Goal: Information Seeking & Learning: Learn about a topic

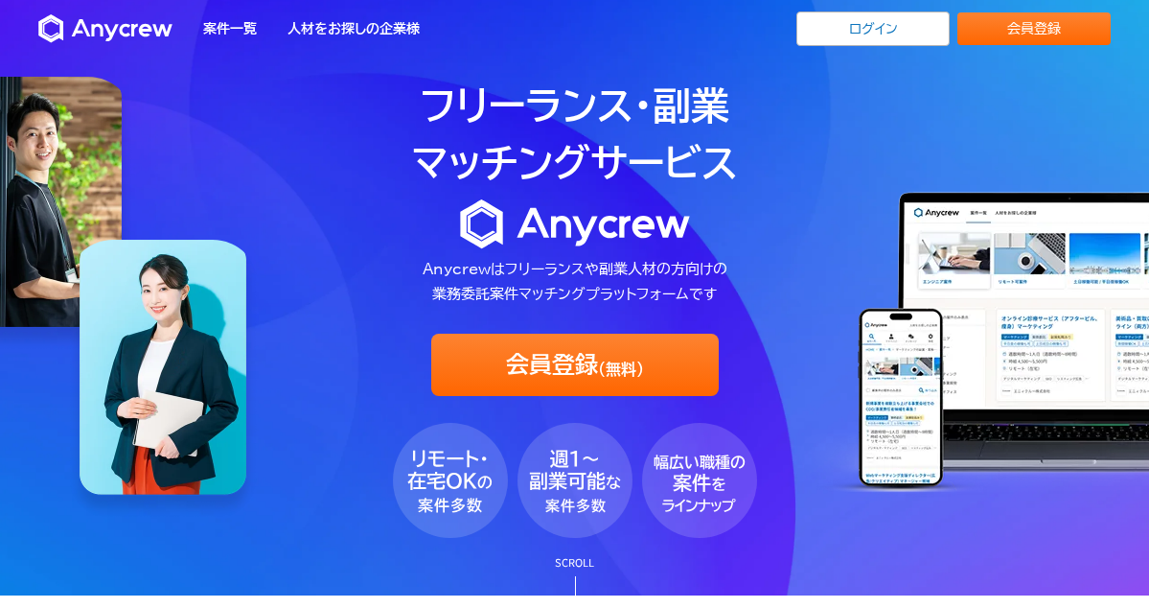
click at [864, 36] on link "ログイン" at bounding box center [873, 29] width 153 height 35
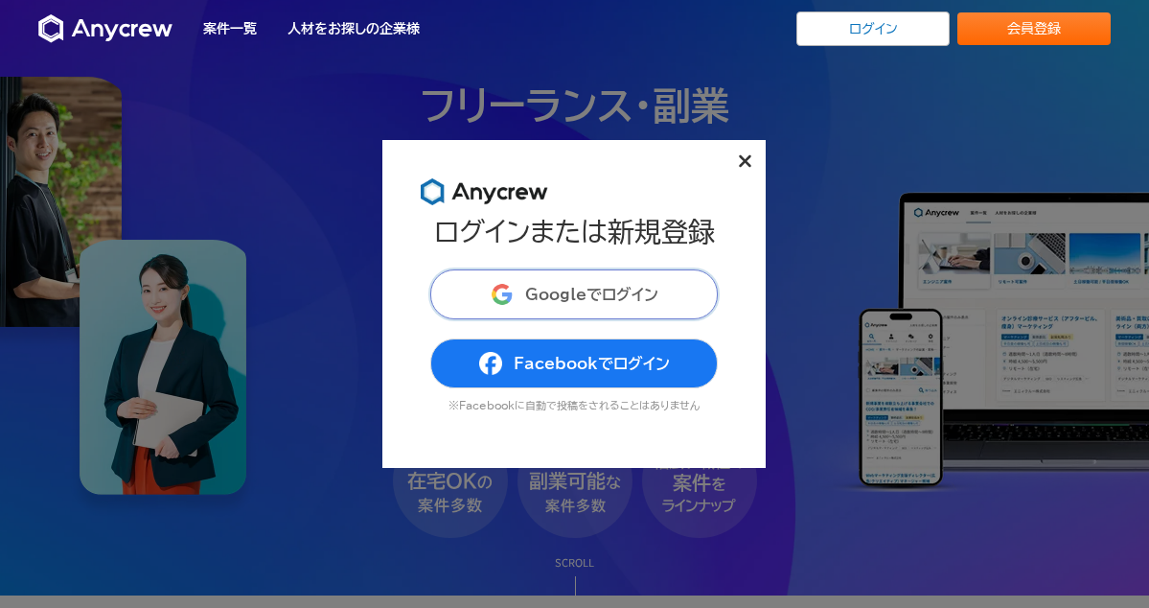
click at [579, 290] on span "Googleでログイン" at bounding box center [591, 294] width 133 height 15
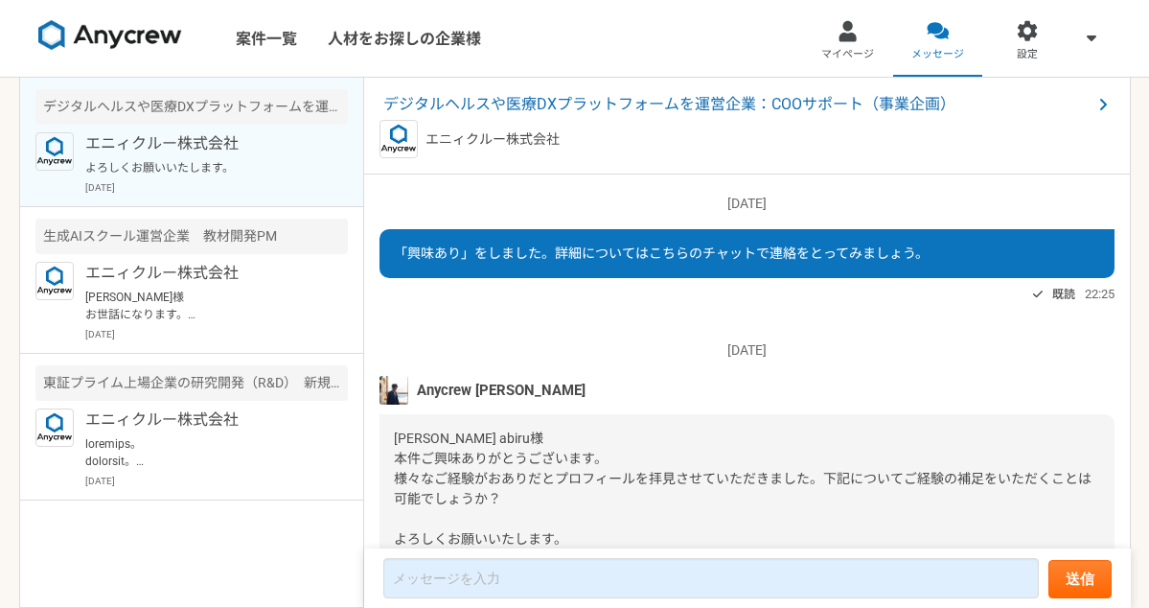
scroll to position [906, 0]
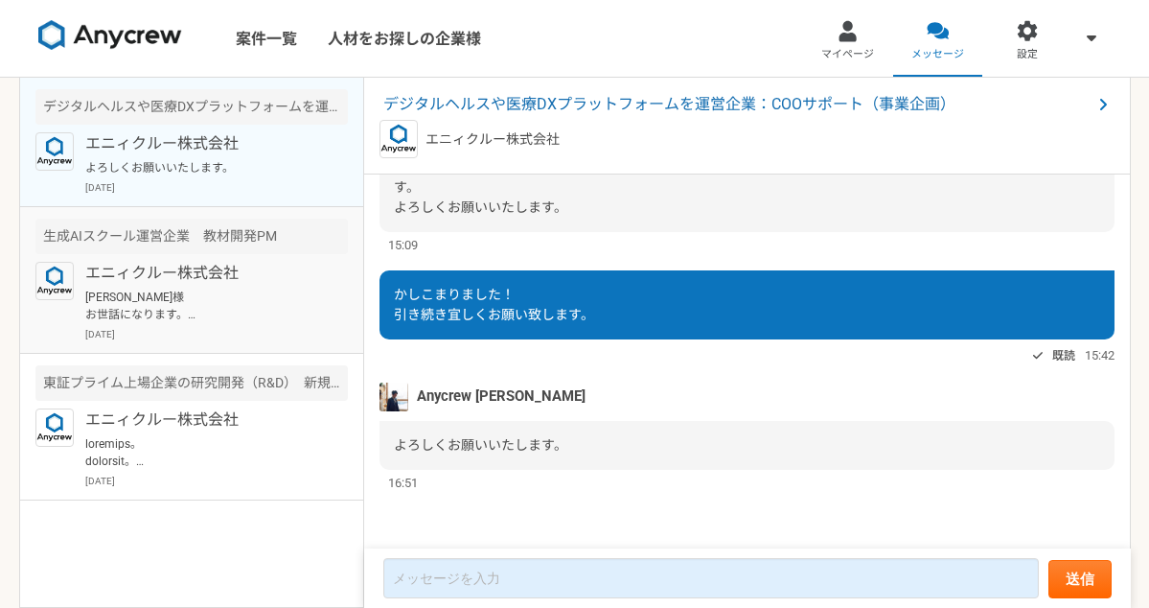
click at [279, 338] on p "[DATE]" at bounding box center [216, 334] width 263 height 14
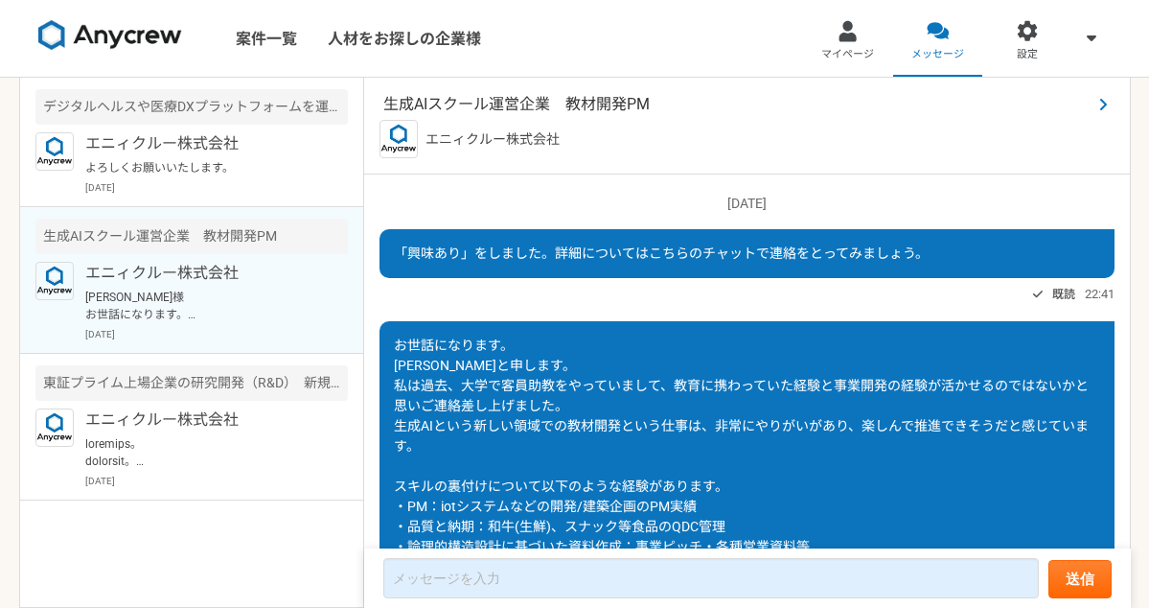
click at [592, 104] on span "生成AIスクール運営企業　教材開発PM" at bounding box center [737, 104] width 708 height 23
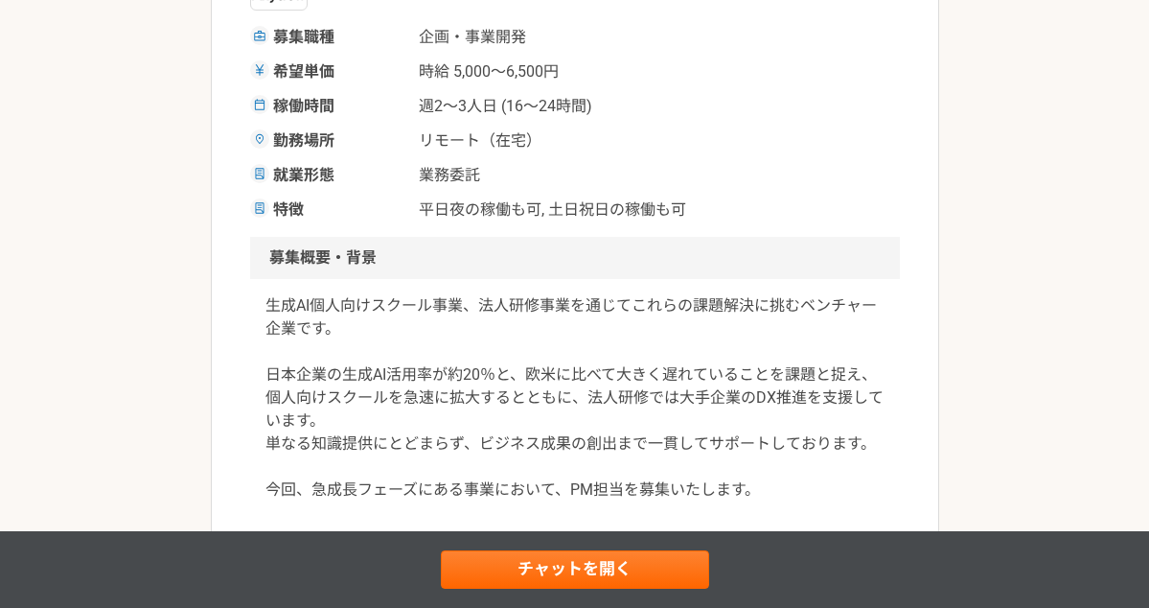
scroll to position [337, 0]
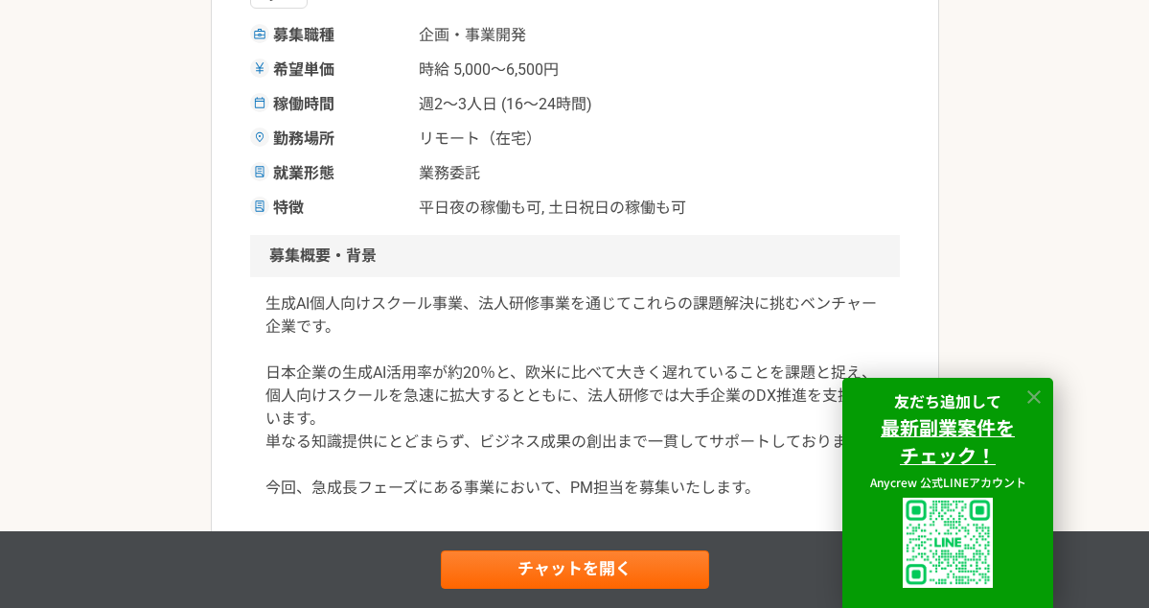
click at [1033, 394] on icon at bounding box center [1035, 397] width 22 height 22
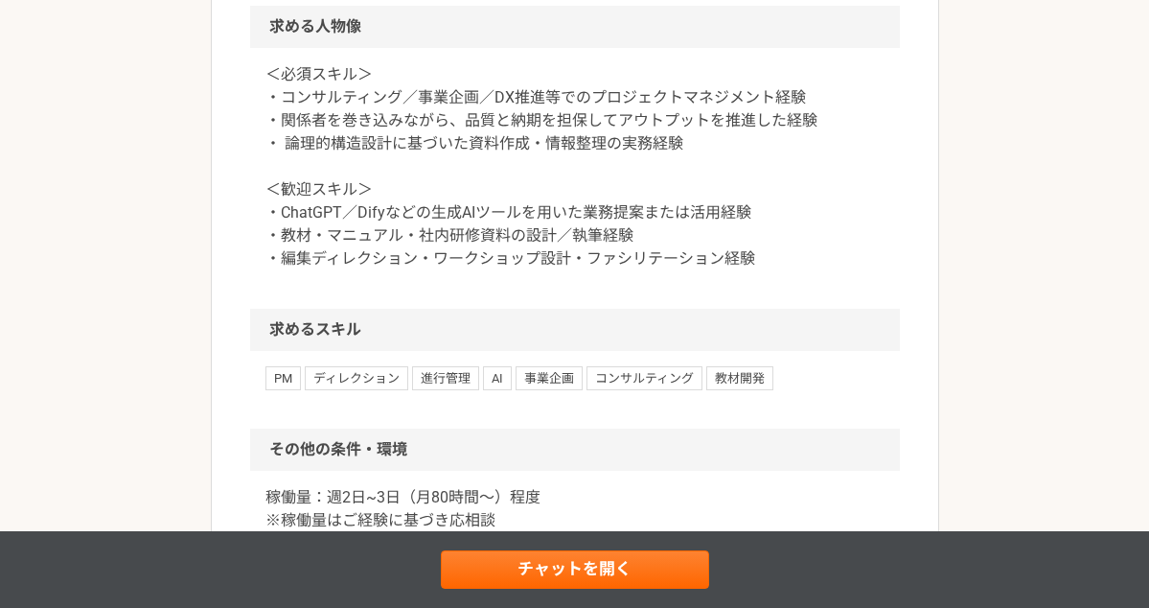
scroll to position [1493, 0]
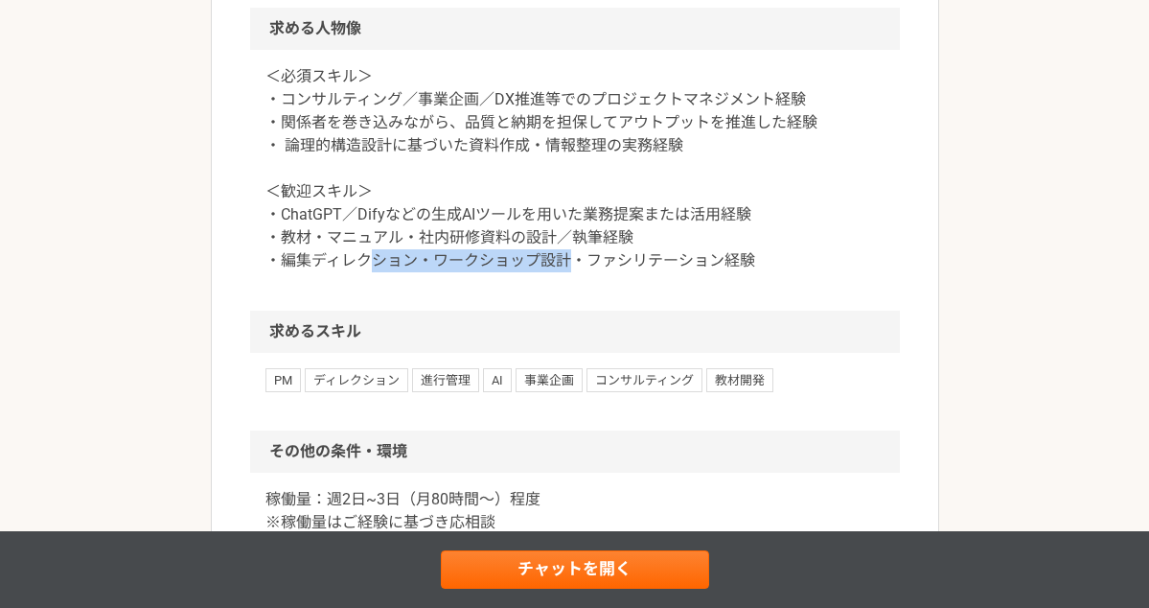
drag, startPoint x: 576, startPoint y: 263, endPoint x: 376, endPoint y: 251, distance: 200.7
click at [376, 251] on p "＜必須スキル＞ ・コンサルティング／事業企画／DX推進等でのプロジェクトマネジメント経験 ・関係者を巻き込みながら、品質と納期を担保してアウトプットを推進した…" at bounding box center [575, 168] width 619 height 207
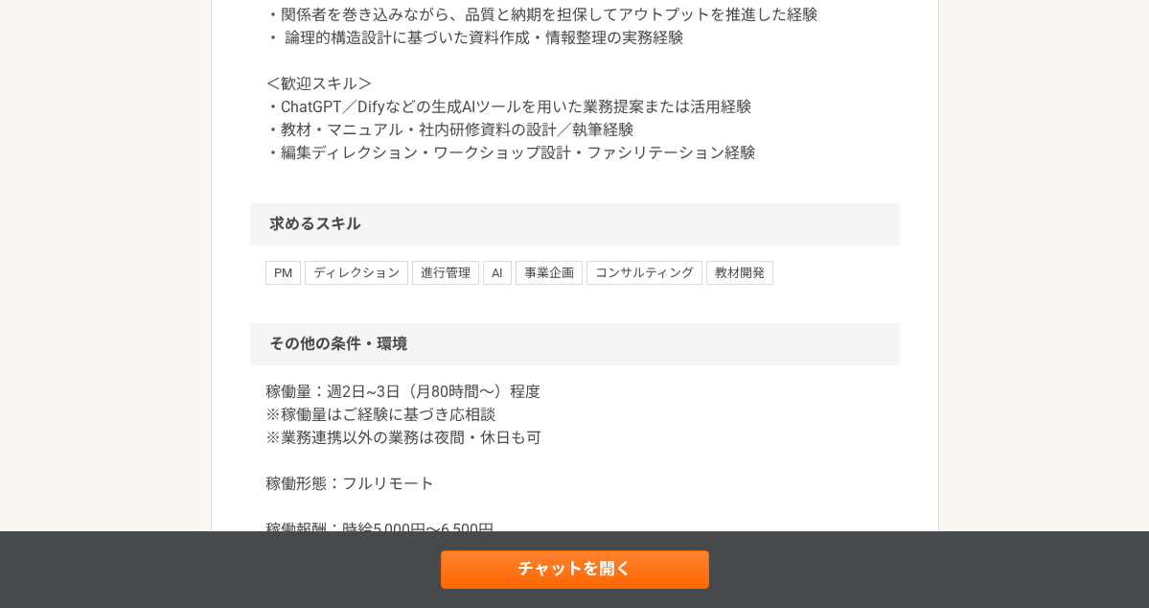
scroll to position [1651, 0]
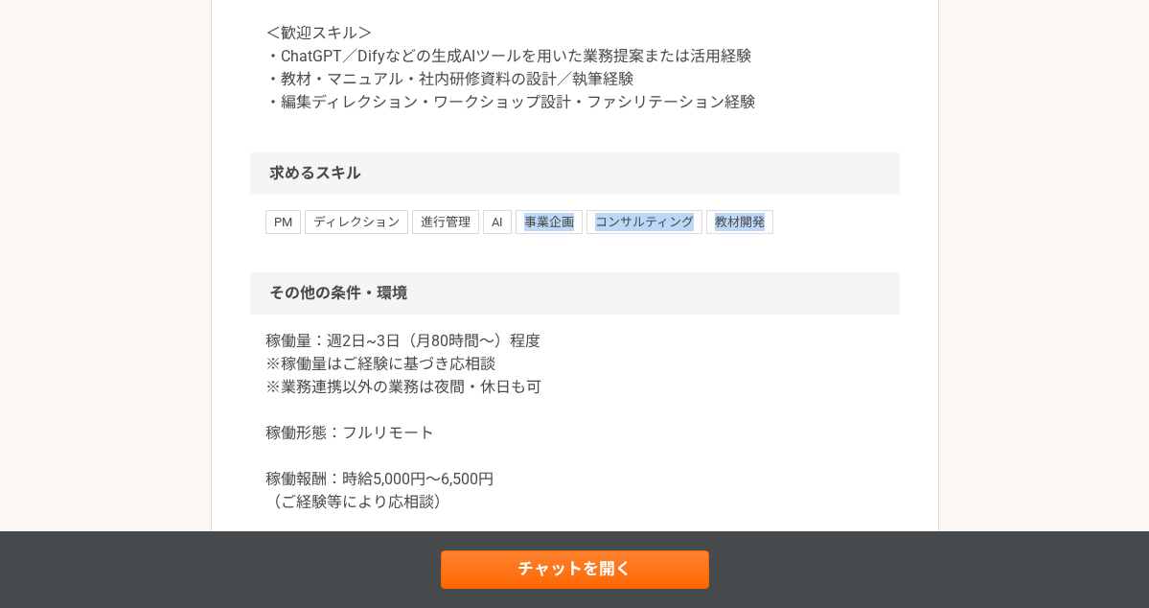
drag, startPoint x: 523, startPoint y: 219, endPoint x: 817, endPoint y: 227, distance: 293.5
click at [817, 227] on div "PM ディレクション 進行管理 AI 事業企画 コンサルティング 教材開発" at bounding box center [575, 221] width 619 height 23
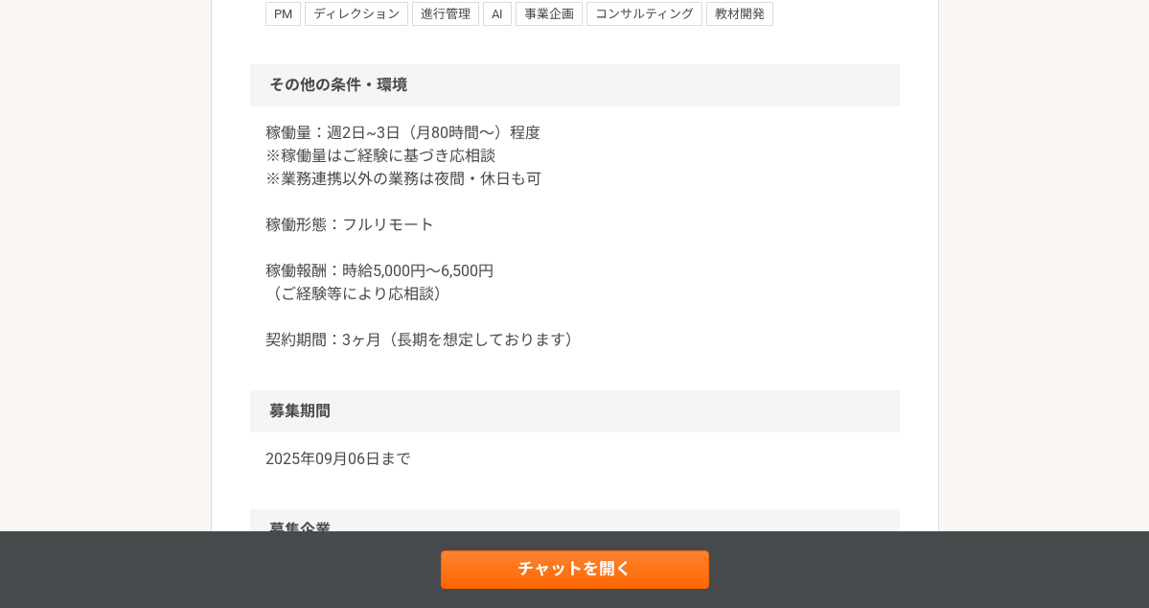
scroll to position [1860, 0]
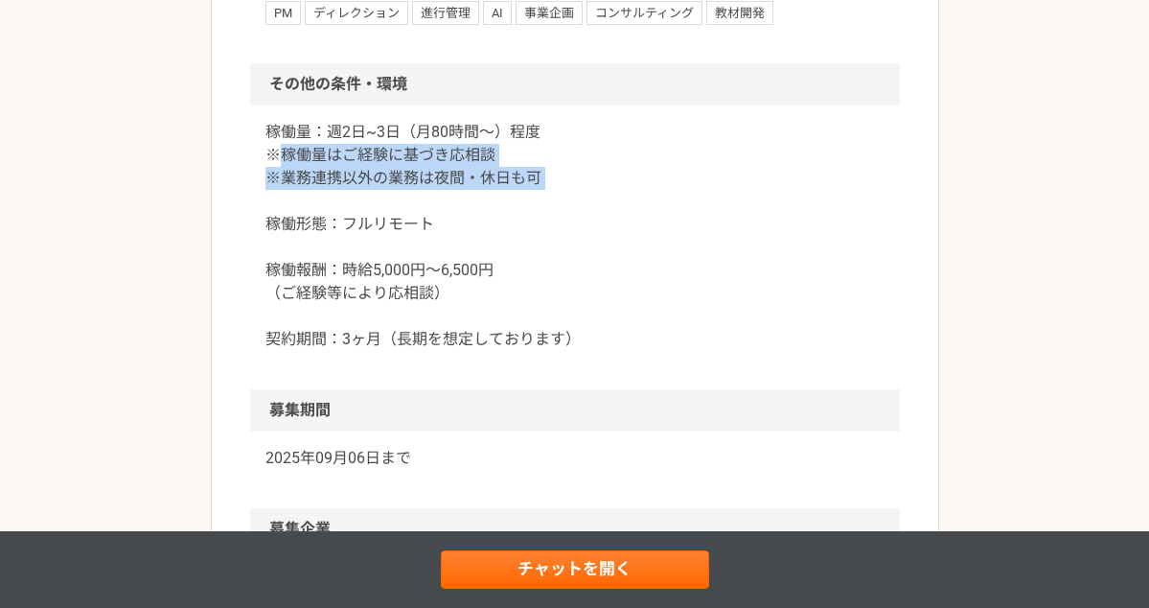
drag, startPoint x: 285, startPoint y: 153, endPoint x: 590, endPoint y: 189, distance: 306.9
click at [590, 189] on p "稼働量：週2日~3日（月80時間〜）程度 ※稼働量はご経験に基づき応相談 ※業務連携以外の業務は夜間・休日も可 稼働形態：フルリモート 稼働報酬：時給5,00…" at bounding box center [575, 236] width 619 height 230
drag, startPoint x: 391, startPoint y: 176, endPoint x: 606, endPoint y: 183, distance: 214.9
click at [606, 183] on p "稼働量：週2日~3日（月80時間〜）程度 ※稼働量はご経験に基づき応相談 ※業務連携以外の業務は夜間・休日も可 稼働形態：フルリモート 稼働報酬：時給5,00…" at bounding box center [575, 236] width 619 height 230
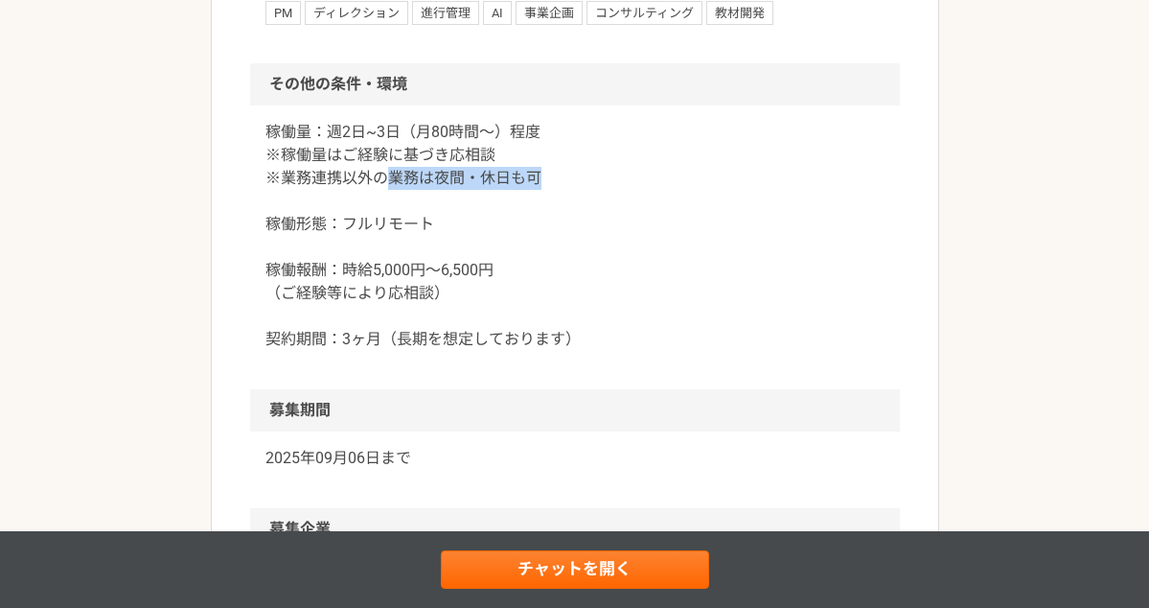
click at [606, 183] on p "稼働量：週2日~3日（月80時間〜）程度 ※稼働量はご経験に基づき応相談 ※業務連携以外の業務は夜間・休日も可 稼働形態：フルリモート 稼働報酬：時給5,00…" at bounding box center [575, 236] width 619 height 230
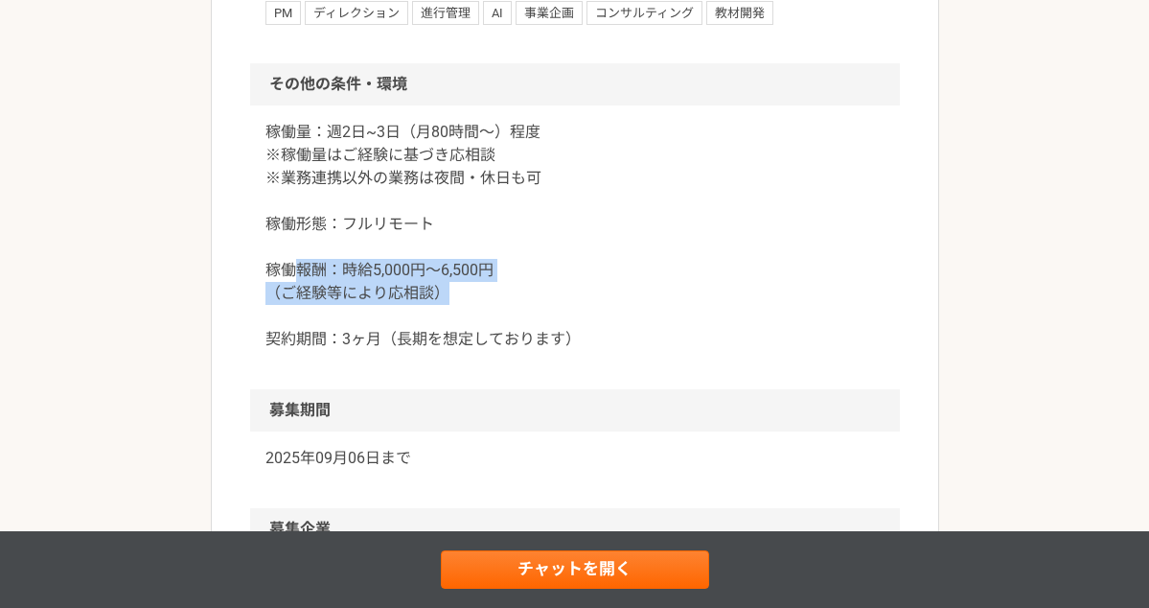
drag, startPoint x: 292, startPoint y: 279, endPoint x: 502, endPoint y: 295, distance: 210.6
click at [502, 295] on p "稼働量：週2日~3日（月80時間〜）程度 ※稼働量はご経験に基づき応相談 ※業務連携以外の業務は夜間・休日も可 稼働形態：フルリモート 稼働報酬：時給5,00…" at bounding box center [575, 236] width 619 height 230
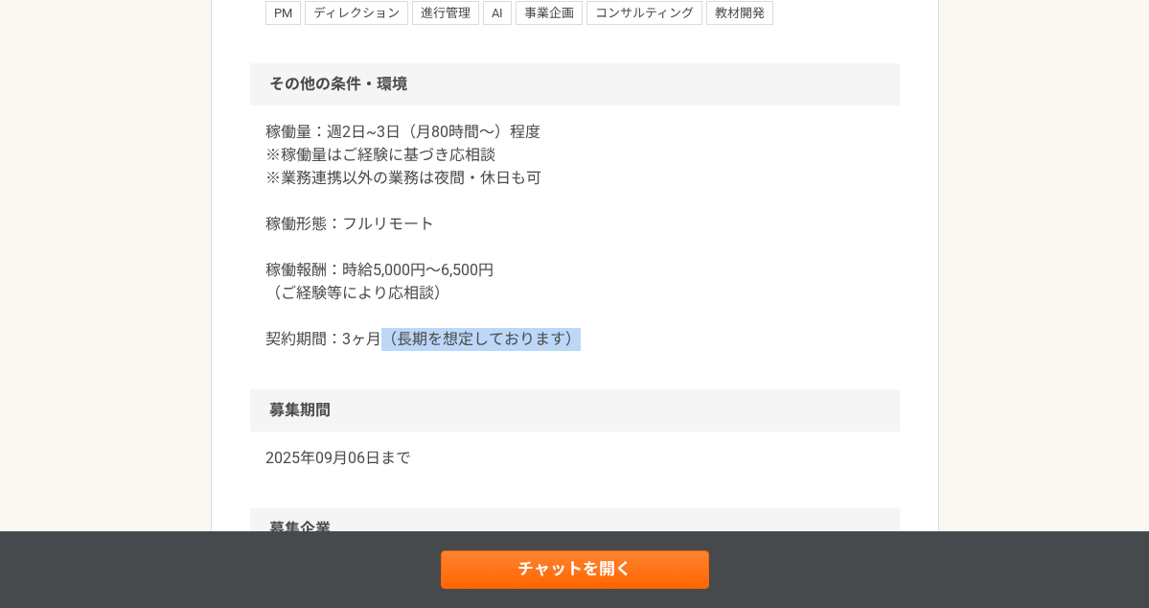
drag, startPoint x: 384, startPoint y: 340, endPoint x: 714, endPoint y: 352, distance: 330.0
click at [714, 352] on div "稼働量：週2日~3日（月80時間〜）程度 ※稼働量はご経験に基づき応相談 ※業務連携以外の業務は夜間・休日も可 稼働形態：フルリモート 稼働報酬：時給5,00…" at bounding box center [575, 247] width 650 height 284
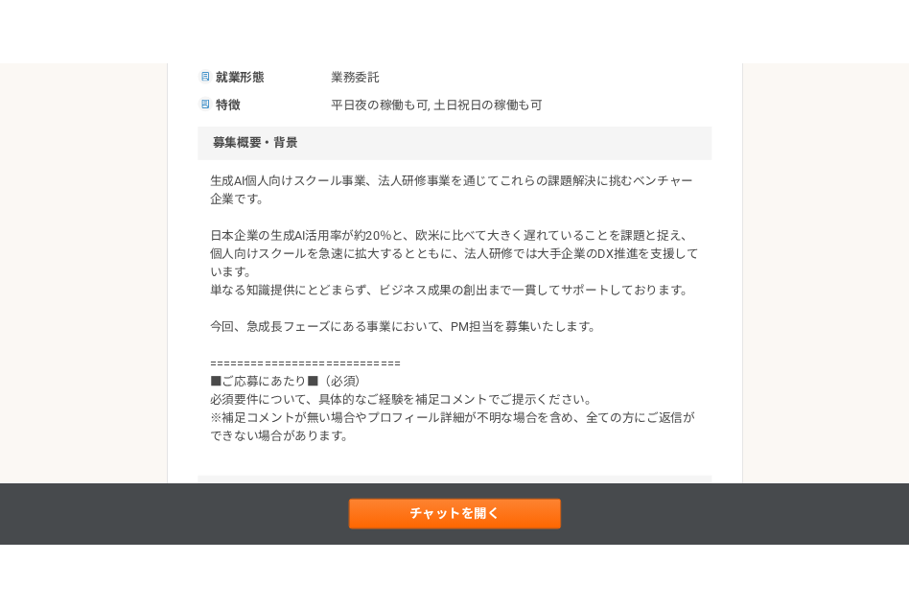
scroll to position [990, 0]
